Goal: Communication & Community: Answer question/provide support

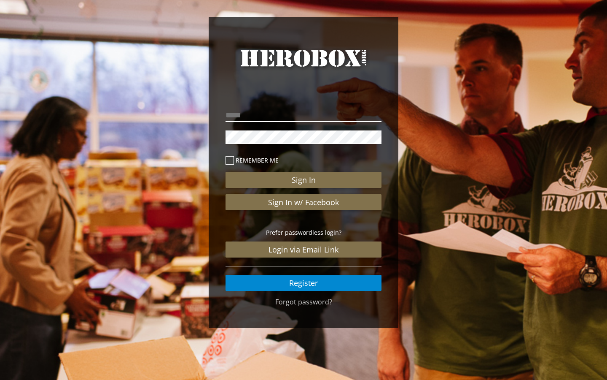
click at [275, 115] on input "email" at bounding box center [304, 114] width 156 height 13
type input "**********"
click at [226, 172] on button "Sign In" at bounding box center [304, 180] width 156 height 16
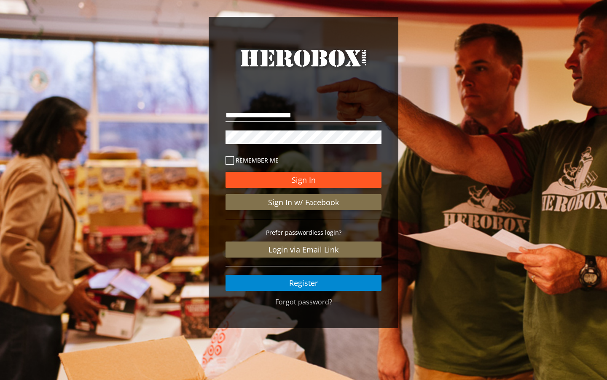
click at [300, 175] on button "Sign In" at bounding box center [304, 180] width 156 height 16
click at [286, 178] on button "Sign In" at bounding box center [304, 180] width 156 height 16
click at [294, 178] on button "Sign In" at bounding box center [304, 180] width 156 height 16
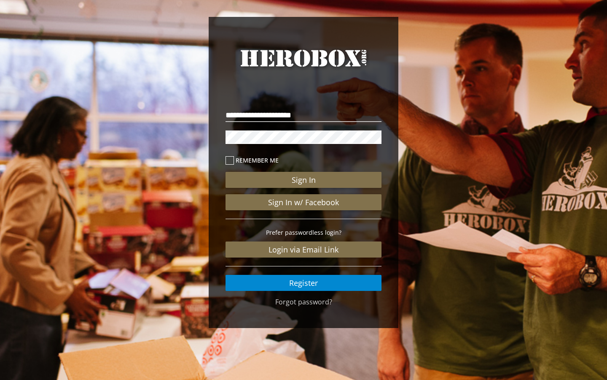
click at [230, 159] on icon at bounding box center [230, 160] width 8 height 8
click at [257, 170] on div "Sign In Sign In w/ Facebook Prefer passwordless login? Login via Email Link Reg…" at bounding box center [304, 220] width 156 height 140
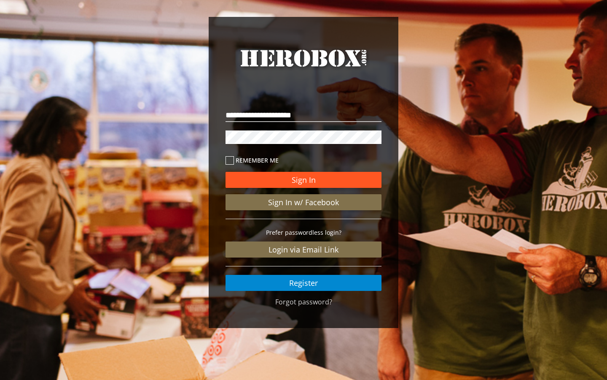
click at [260, 175] on button "Sign In" at bounding box center [304, 180] width 156 height 16
click at [300, 176] on button "Sign In" at bounding box center [304, 180] width 156 height 16
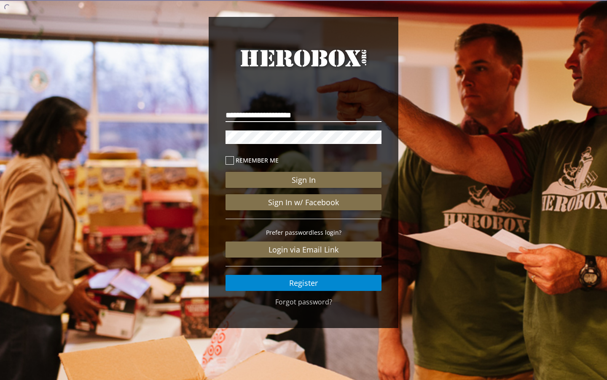
click at [332, 114] on input "**********" at bounding box center [304, 114] width 156 height 13
click at [302, 145] on p at bounding box center [304, 137] width 156 height 18
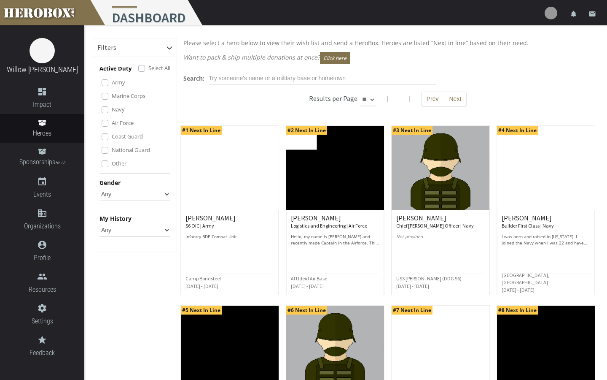
click at [296, 68] on div "Please select a hero below to view their wish list and send a HeroBox. Heroes a…" at bounding box center [388, 53] width 422 height 30
click at [294, 70] on div "Please select a hero below to view their wish list and send a HeroBox. Heroes a…" at bounding box center [388, 372] width 422 height 668
click at [293, 79] on input "text" at bounding box center [323, 78] width 228 height 13
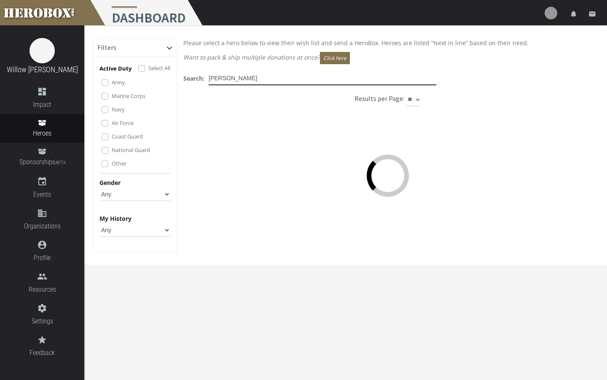
type input "[PERSON_NAME]"
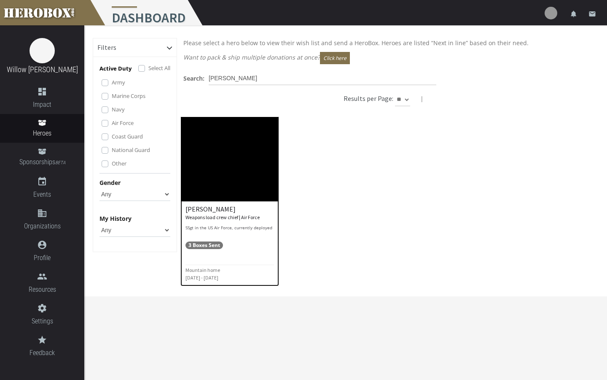
click at [256, 169] on img at bounding box center [230, 159] width 98 height 84
